Goal: Navigation & Orientation: Go to known website

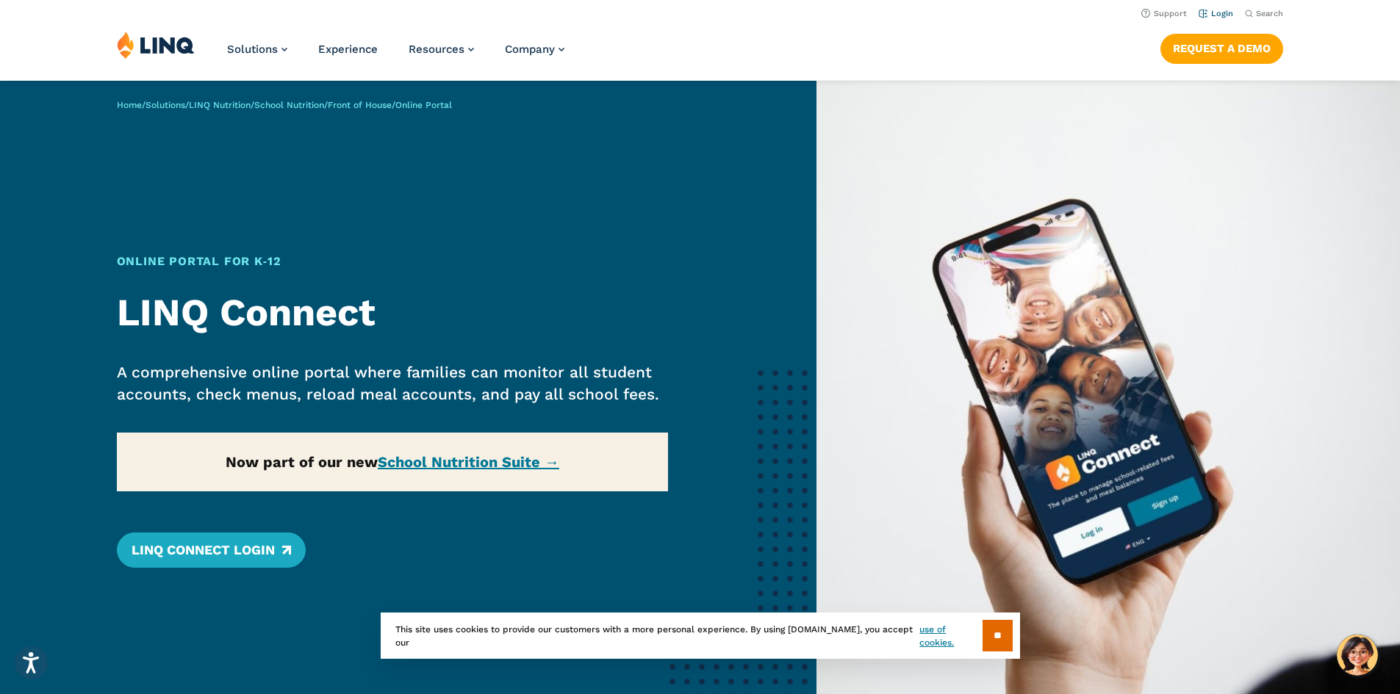
click at [1225, 10] on link "Login" at bounding box center [1215, 14] width 35 height 10
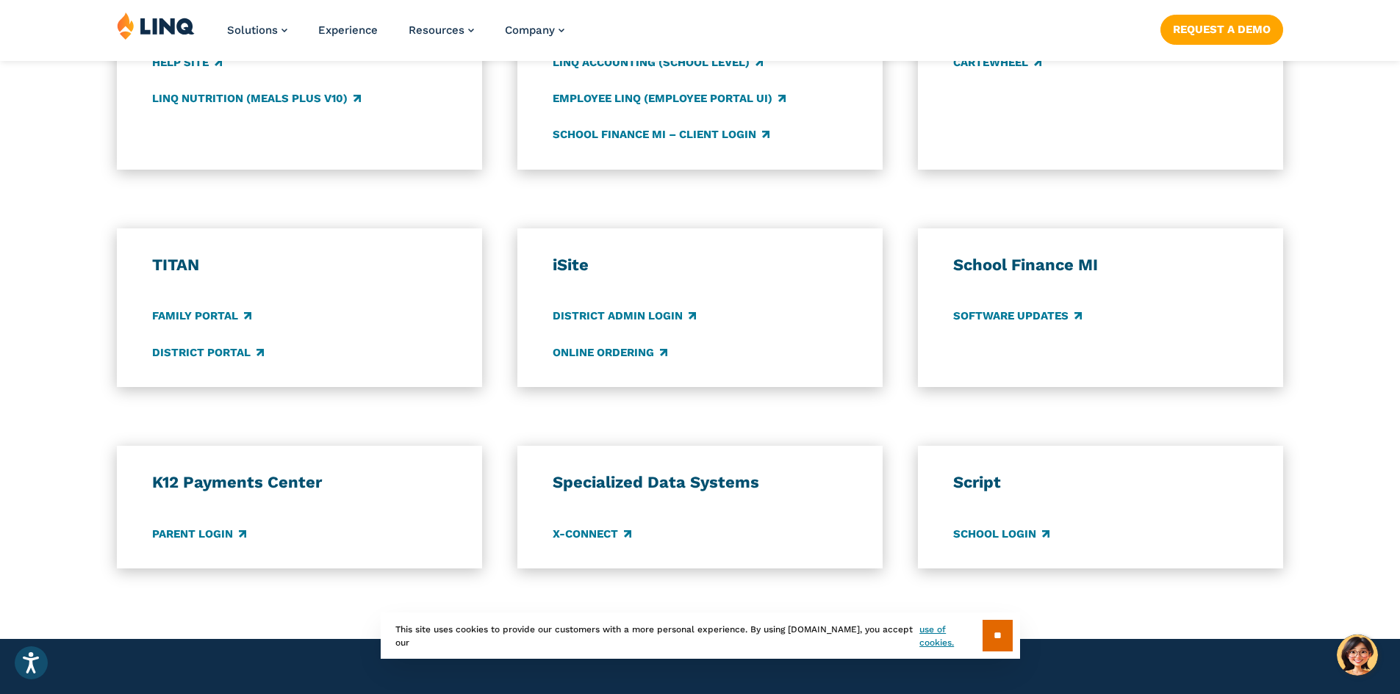
scroll to position [955, 0]
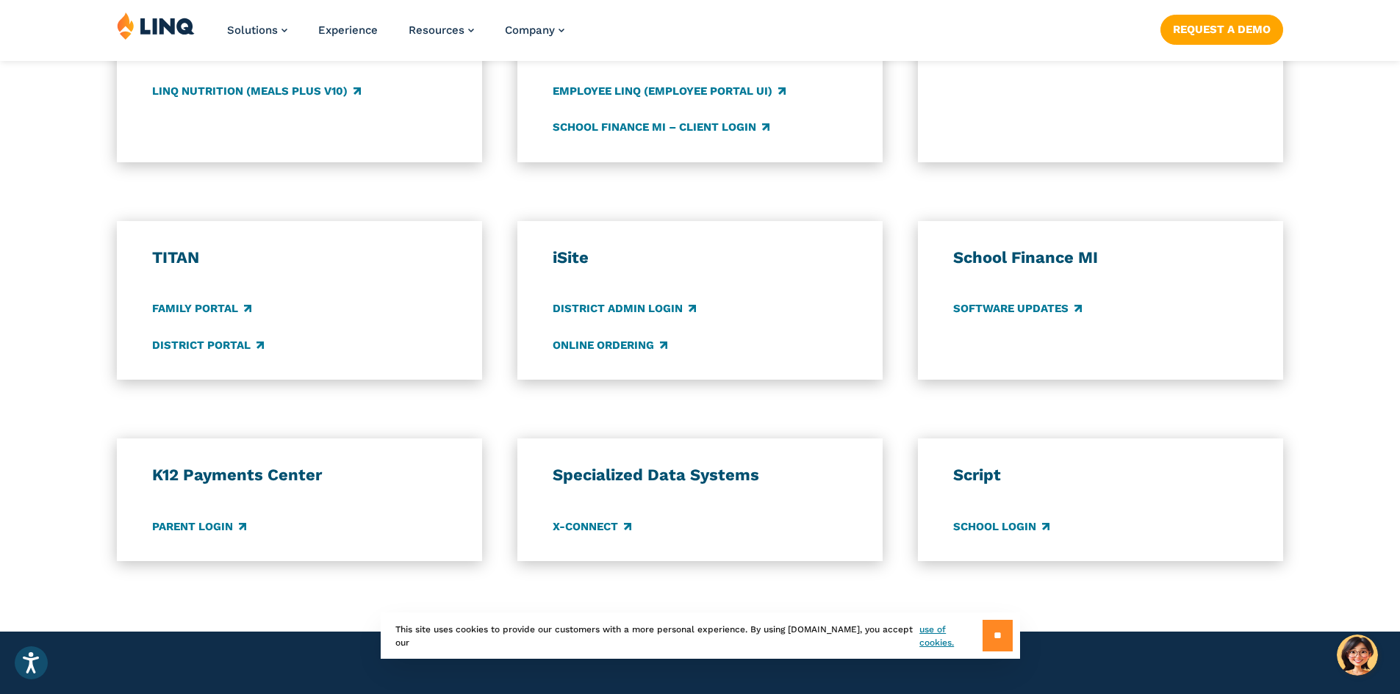
click at [986, 633] on input "**" at bounding box center [997, 636] width 30 height 32
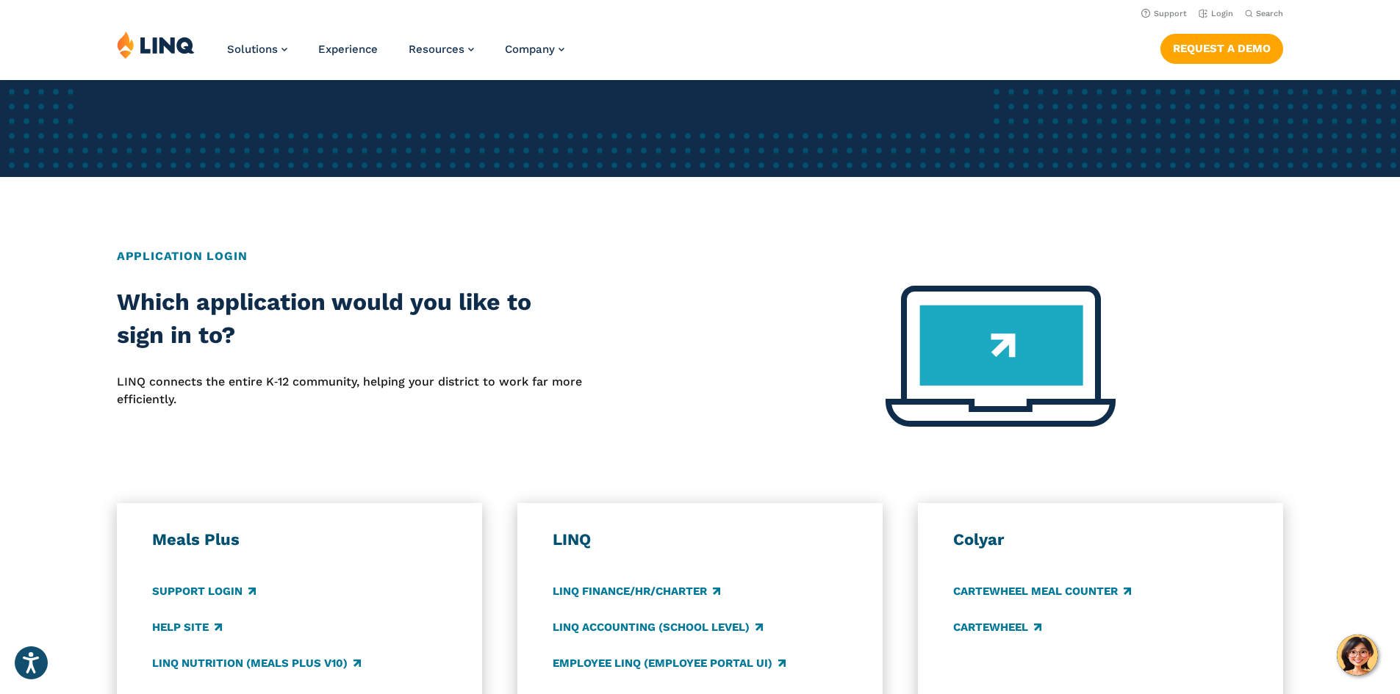
scroll to position [0, 0]
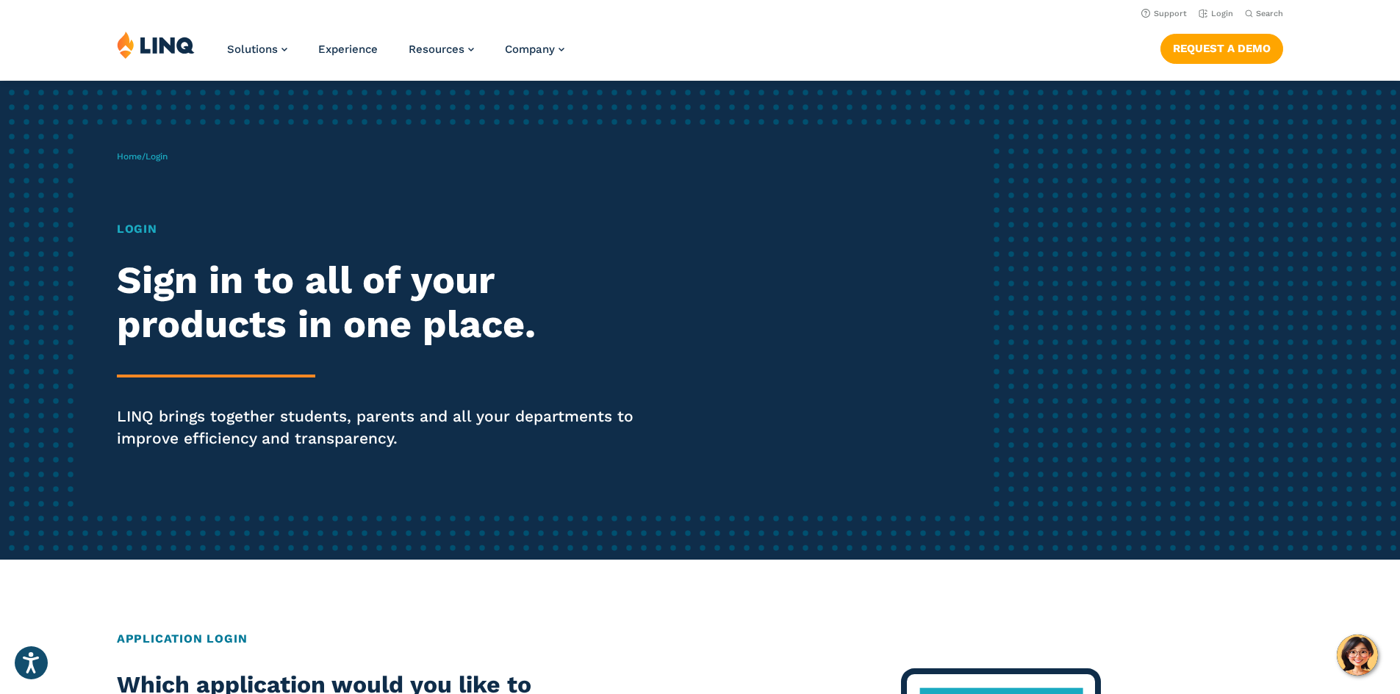
click at [148, 228] on h1 "Login" at bounding box center [386, 229] width 539 height 18
click at [159, 156] on span "Login" at bounding box center [156, 156] width 22 height 10
click at [1208, 13] on link "Login" at bounding box center [1215, 14] width 35 height 10
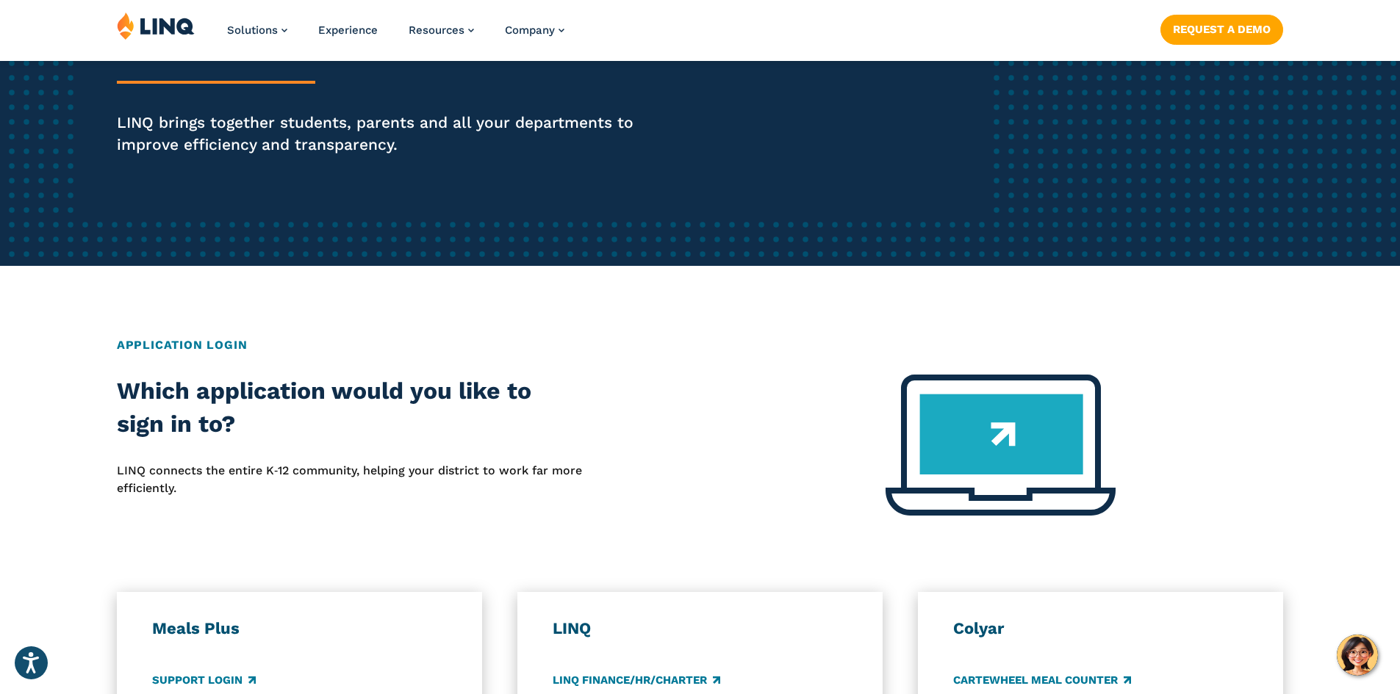
scroll to position [588, 0]
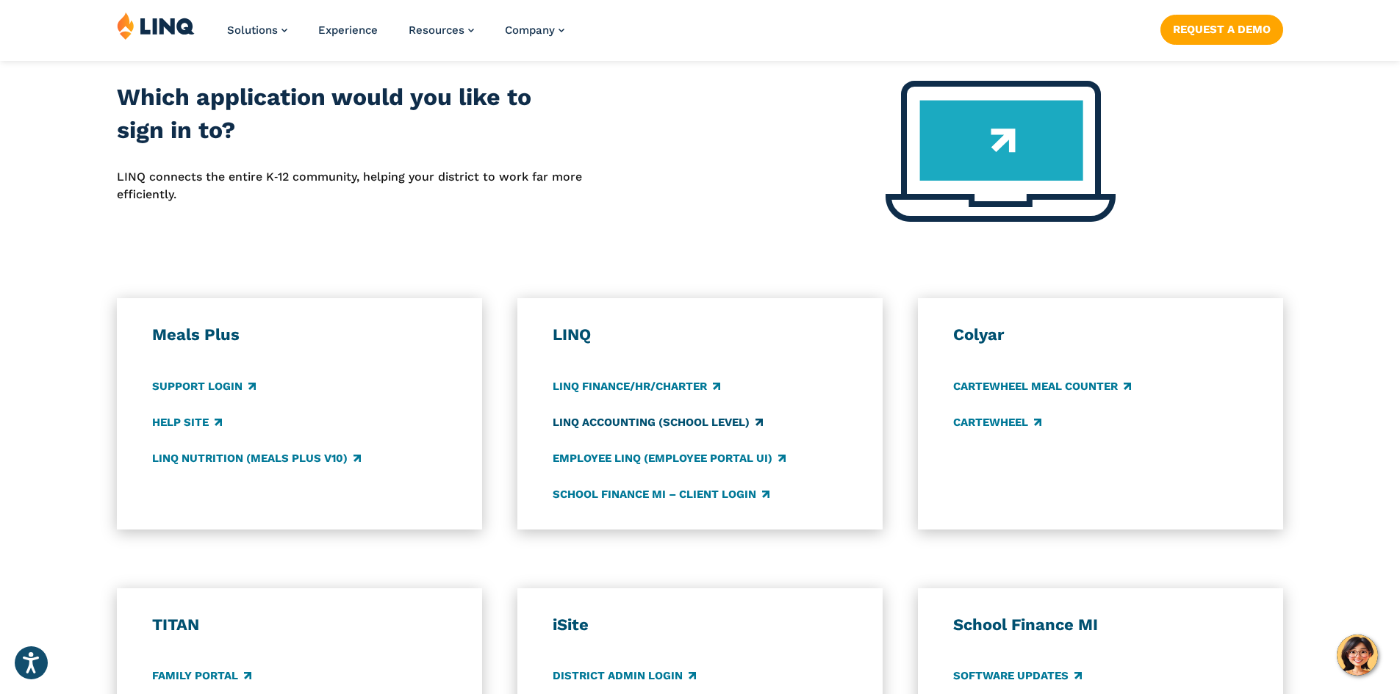
click at [610, 419] on link "LINQ Accounting (school level)" at bounding box center [657, 422] width 210 height 16
